Goal: Task Accomplishment & Management: Use online tool/utility

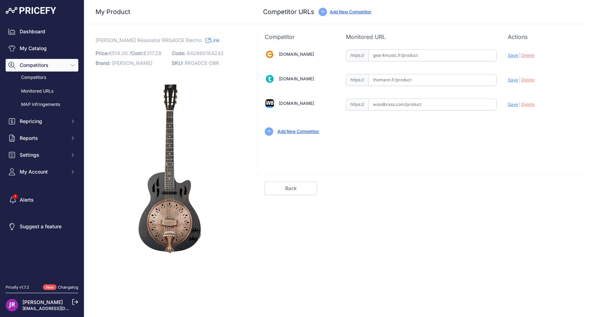
click at [190, 64] on span "RRG40CE-DBK" at bounding box center [202, 63] width 34 height 6
copy span "RRG40CE"
click at [407, 105] on input "text" at bounding box center [432, 105] width 128 height 12
paste input "https://www.woodbrass.com/a-resonateur-ortega-resonator-cw-noir-satine-p380765.…"
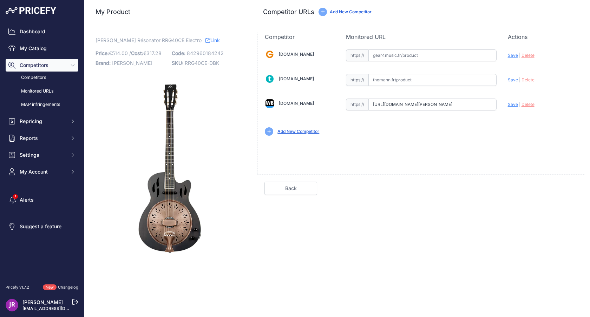
scroll to position [0, 160]
click at [515, 106] on span "Save" at bounding box center [512, 104] width 10 height 5
type input "https://www.woodbrass.com/a-resonateur-ortega-resonator-cw-noir-satine-p380765.…"
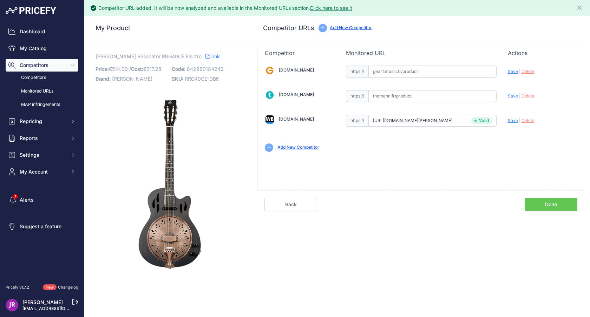
click at [545, 208] on link "Done" at bounding box center [550, 204] width 53 height 13
